Goal: Information Seeking & Learning: Learn about a topic

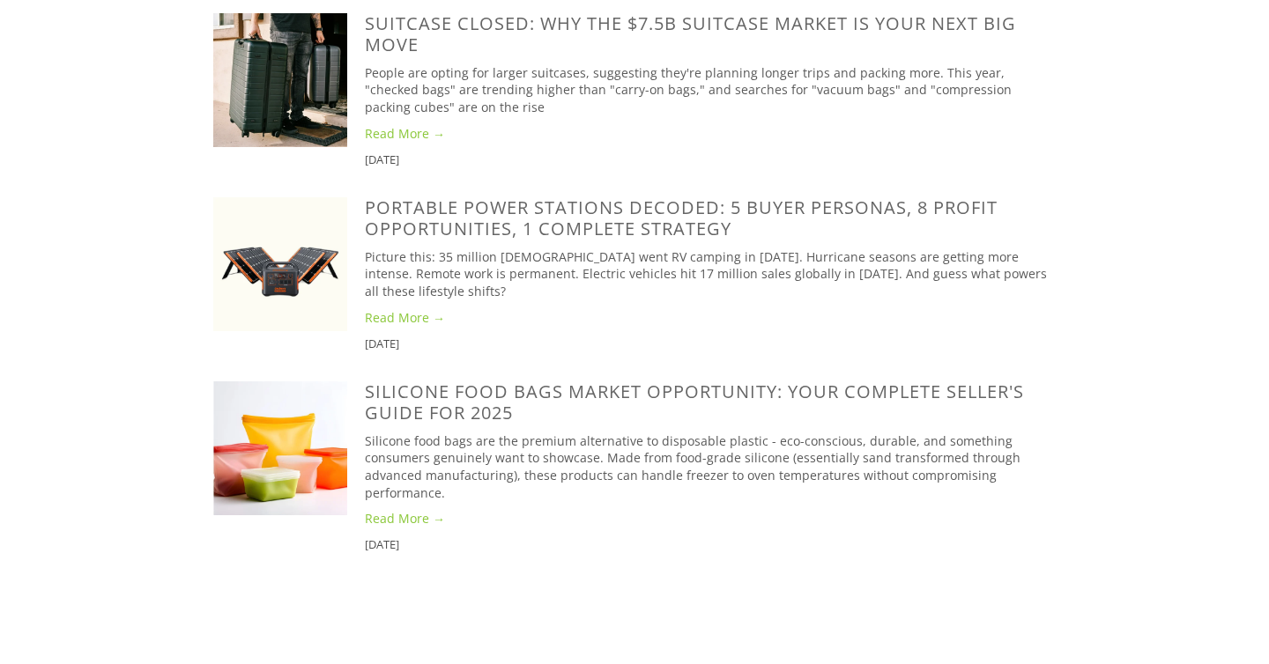
scroll to position [3573, 0]
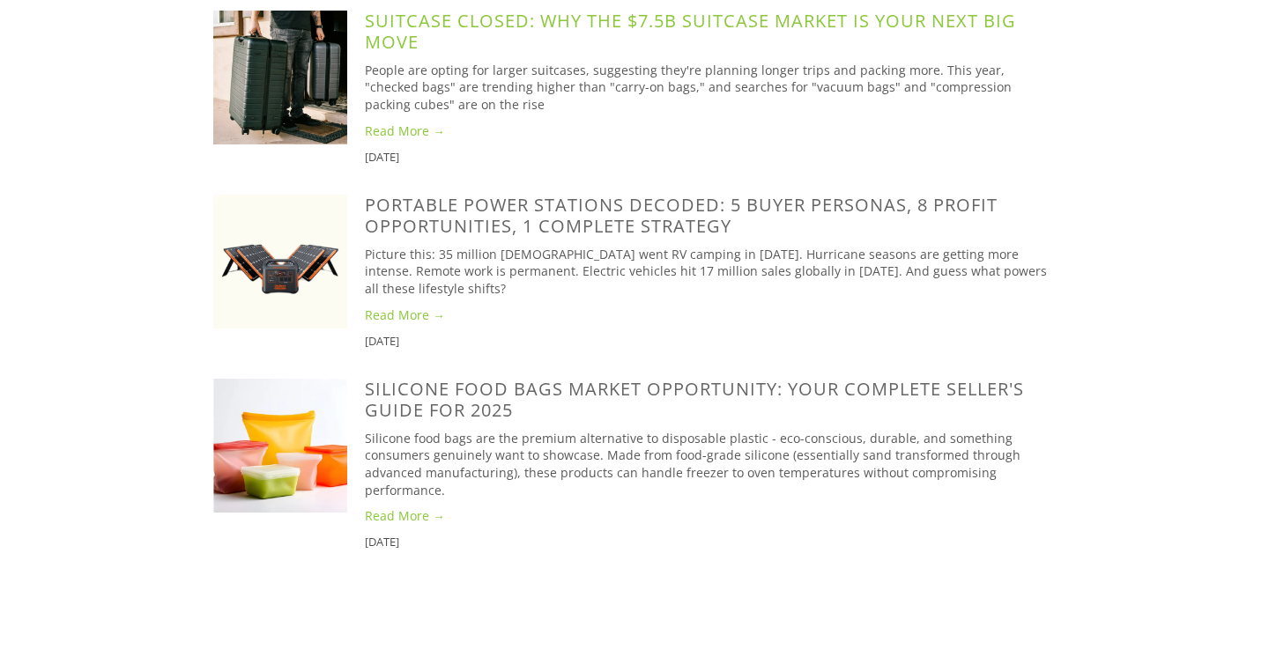
click at [399, 54] on link "SuitCase Closed: Why the $7.5B Suitcase Market is Your Next Big Move" at bounding box center [690, 31] width 651 height 45
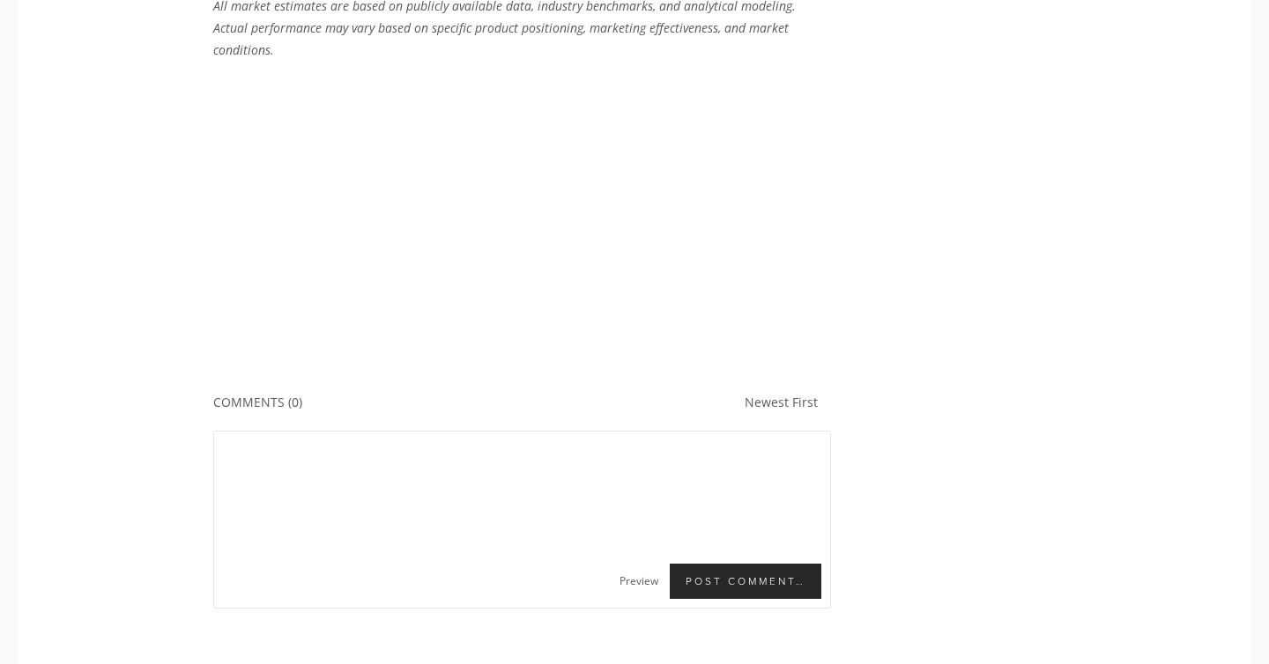
scroll to position [5434, 0]
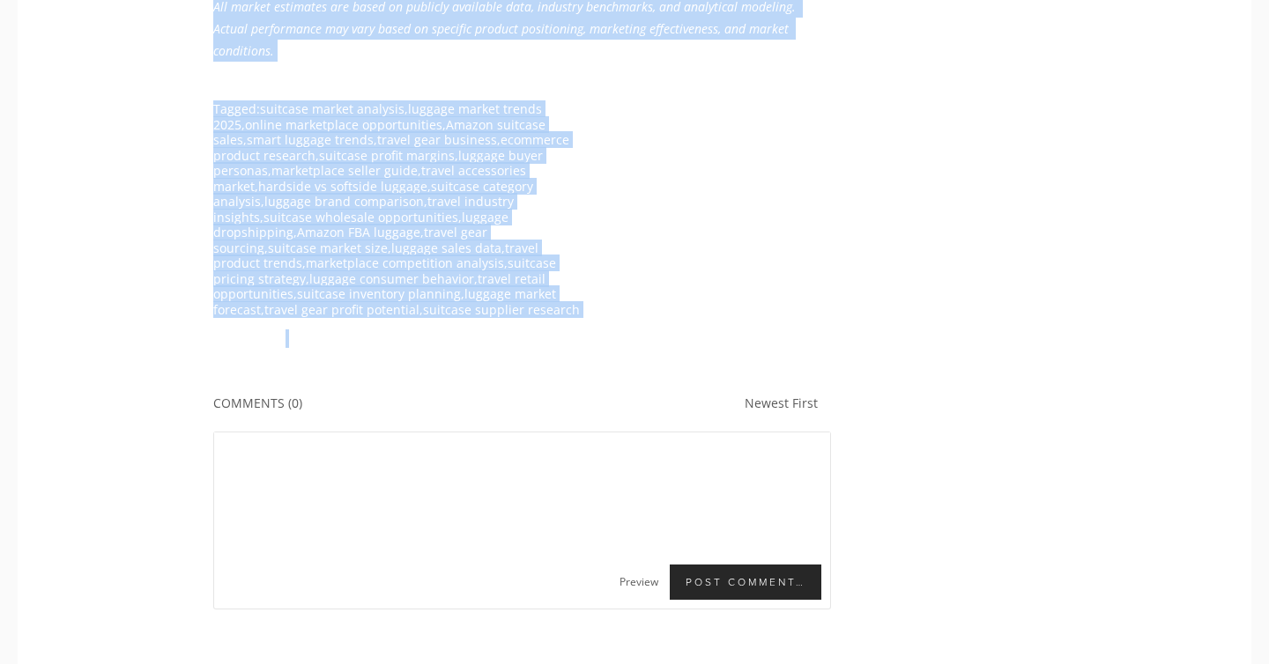
drag, startPoint x: 206, startPoint y: 39, endPoint x: 516, endPoint y: 293, distance: 400.1
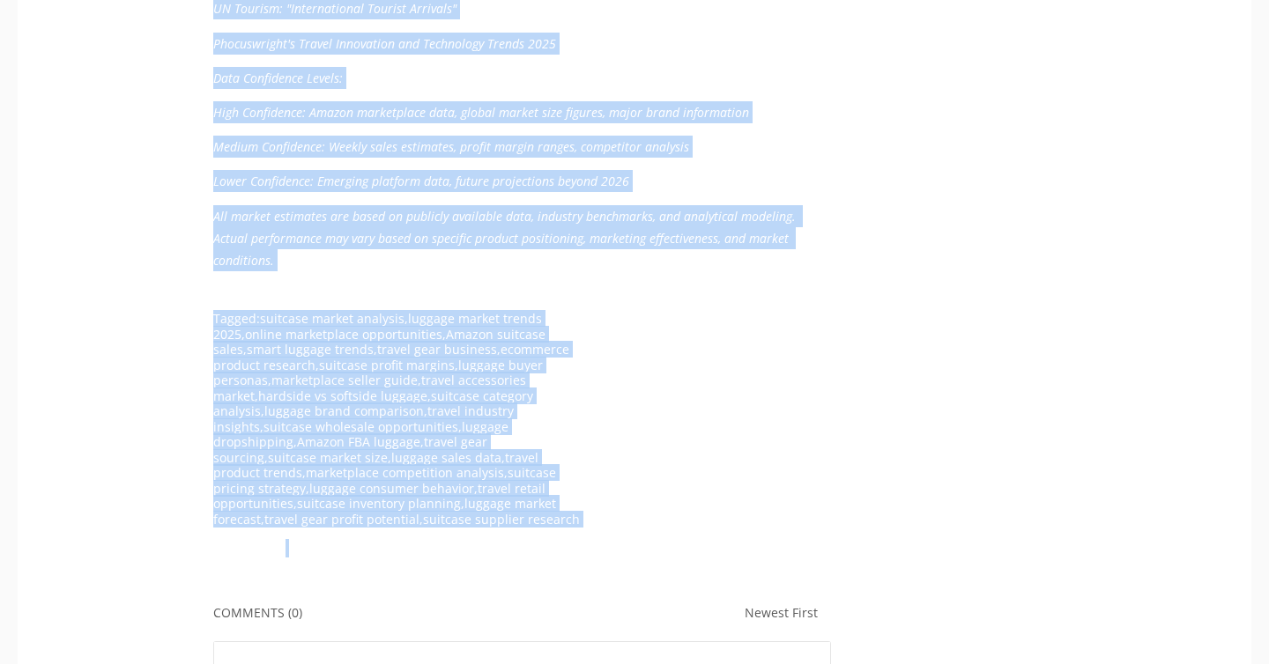
scroll to position [5219, 0]
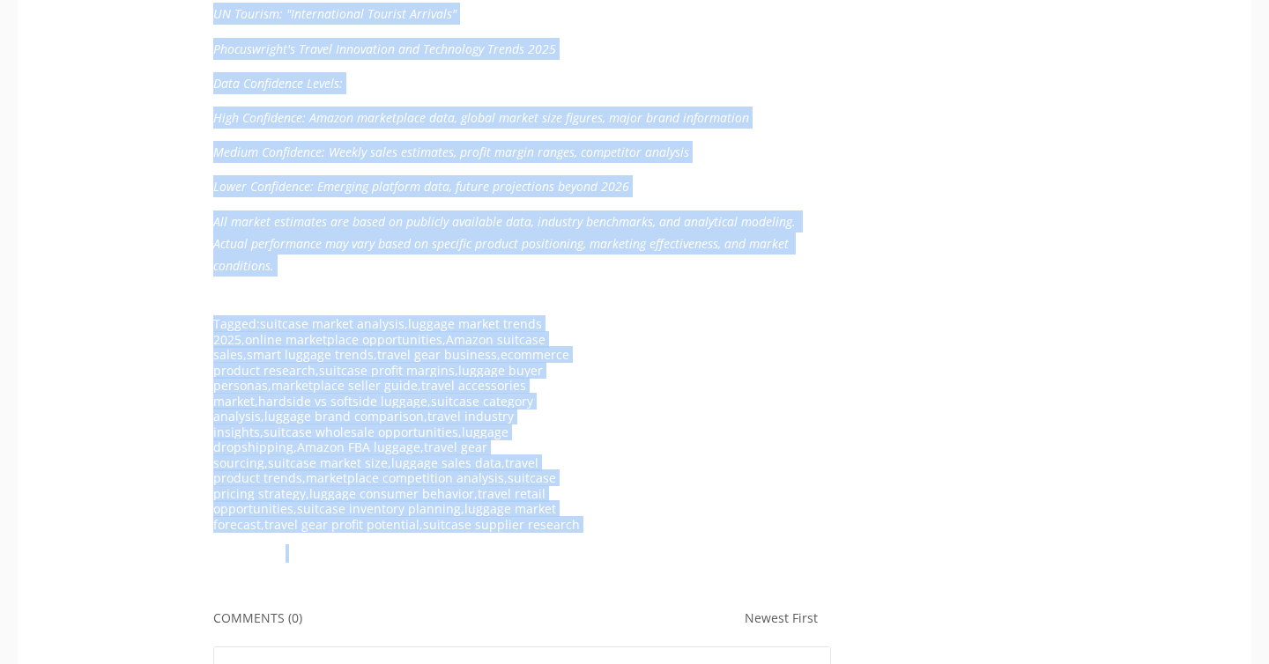
click at [724, 330] on footer "Tagged: suitcase market analysis , luggage market trends 2025 , online marketpl…" at bounding box center [522, 439] width 618 height 247
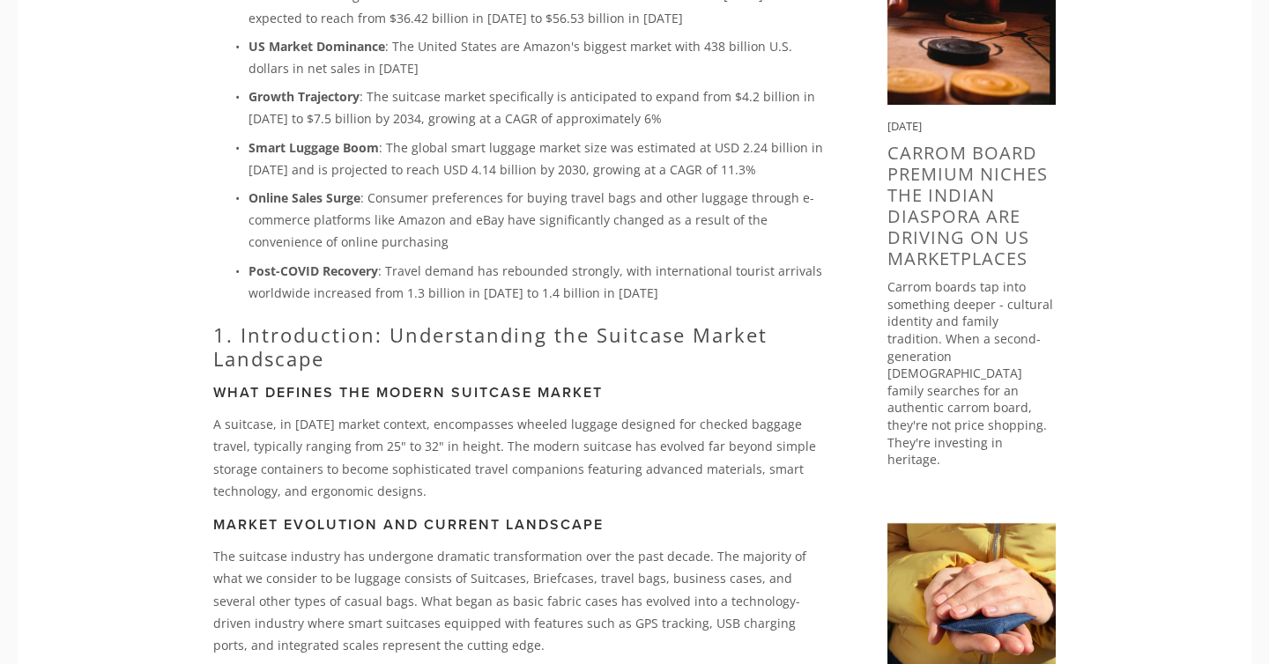
scroll to position [326, 0]
